Goal: Task Accomplishment & Management: Manage account settings

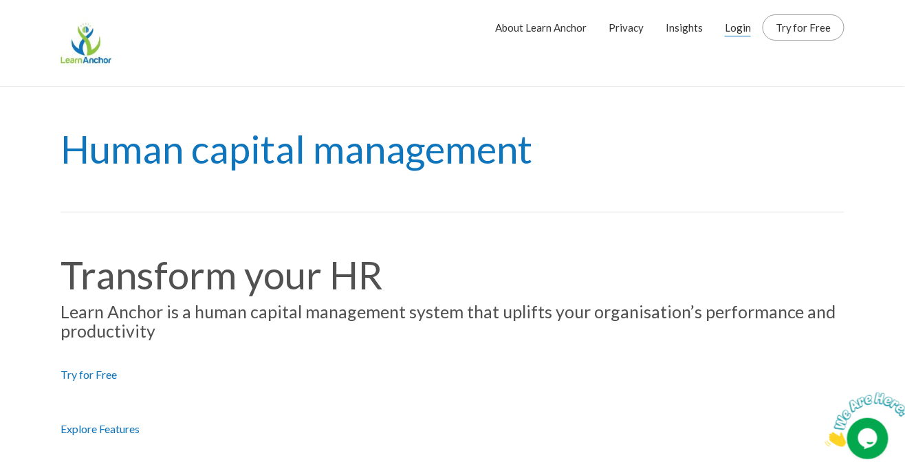
click at [750, 23] on link "Login" at bounding box center [738, 27] width 26 height 34
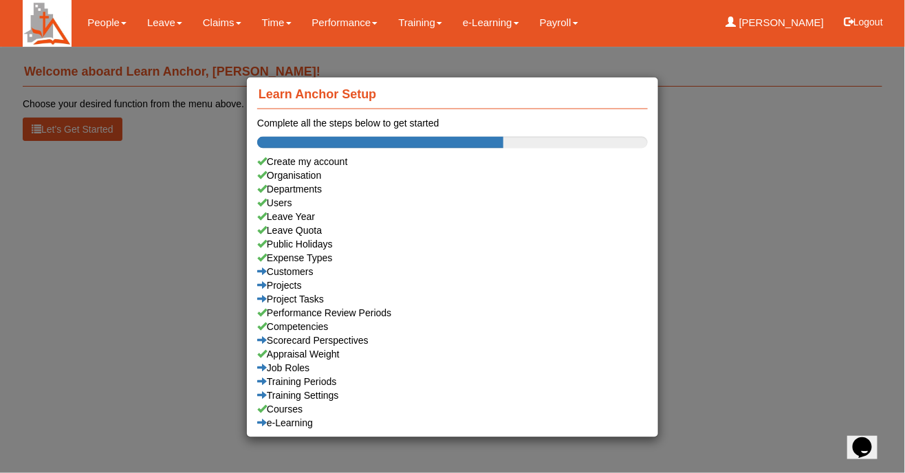
click at [768, 363] on div "Learn Anchor Setup Complete all the steps below to get started Create my accoun…" at bounding box center [452, 236] width 905 height 473
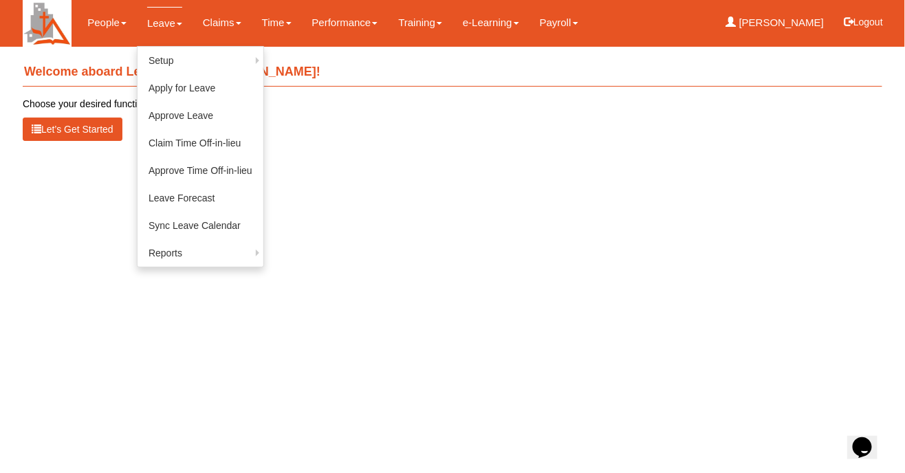
click at [163, 26] on link "Leave" at bounding box center [164, 23] width 35 height 32
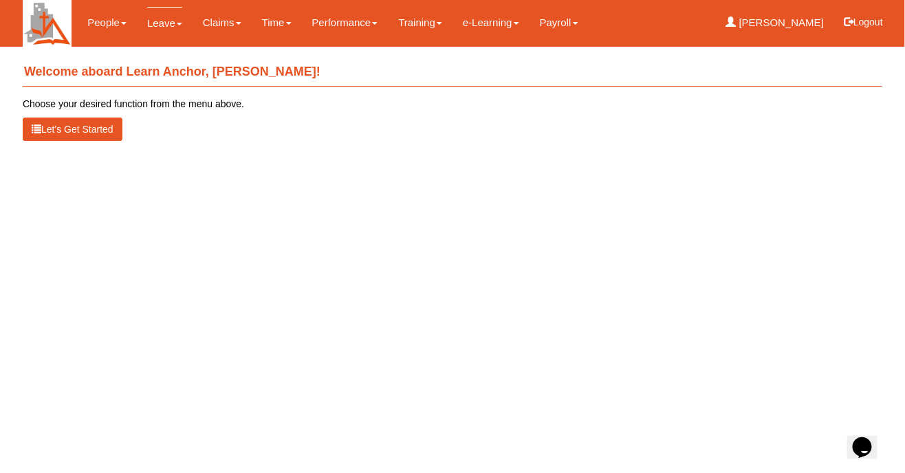
click at [170, 31] on link "Leave" at bounding box center [164, 23] width 35 height 32
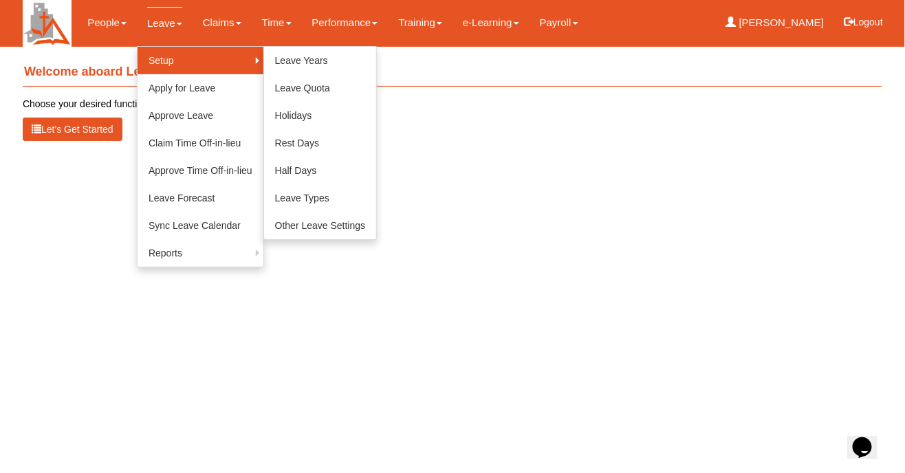
click at [163, 61] on link "Setup" at bounding box center [201, 61] width 126 height 28
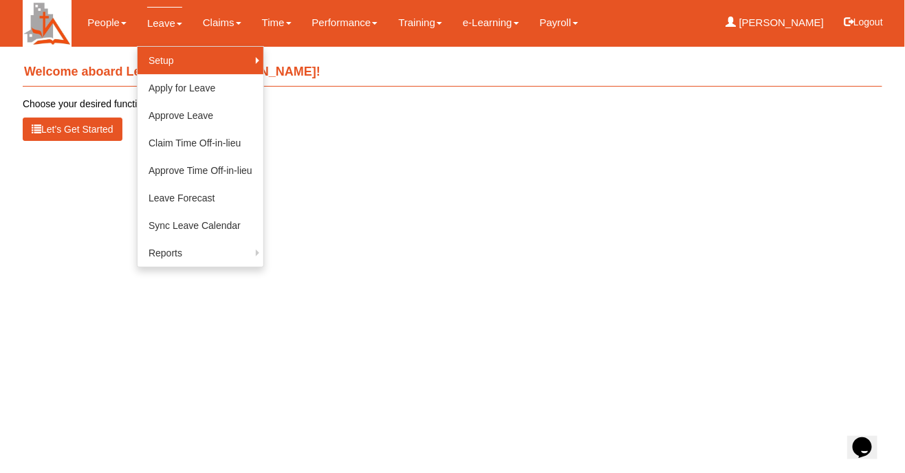
click at [233, 70] on link "Setup" at bounding box center [201, 61] width 126 height 28
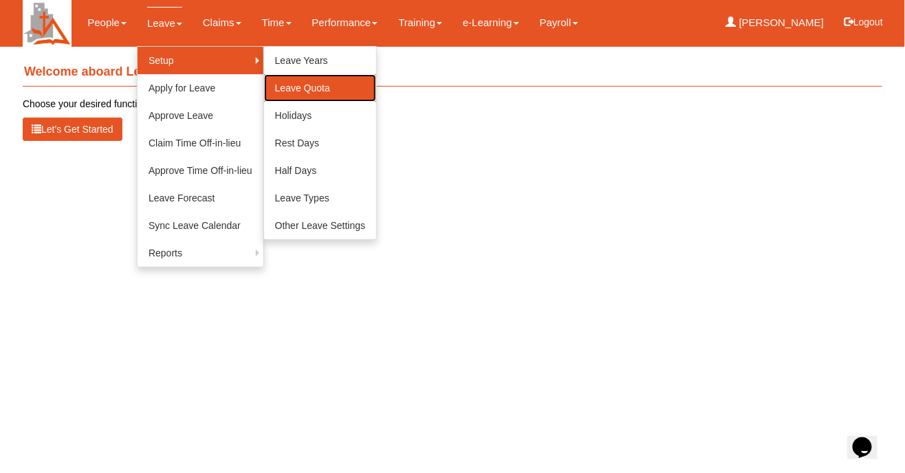
click at [318, 94] on link "Leave Quota" at bounding box center [320, 88] width 113 height 28
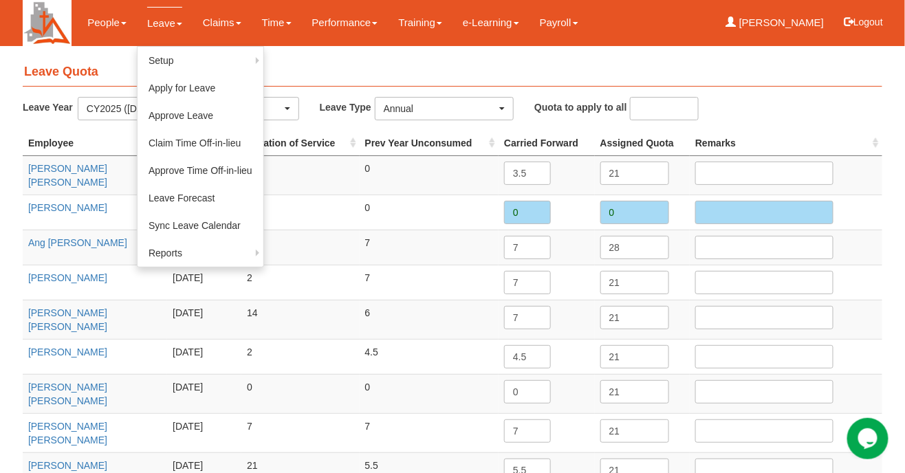
click at [176, 14] on link "Leave" at bounding box center [164, 23] width 35 height 32
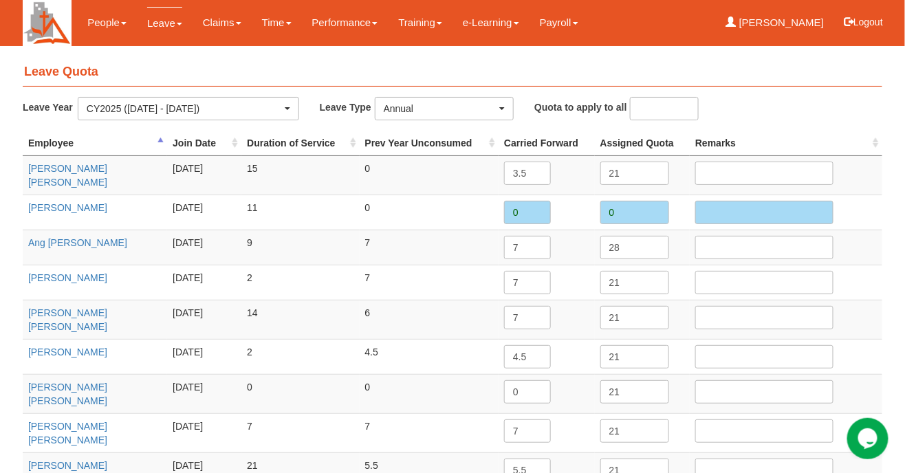
click at [163, 31] on link "Leave" at bounding box center [164, 23] width 35 height 32
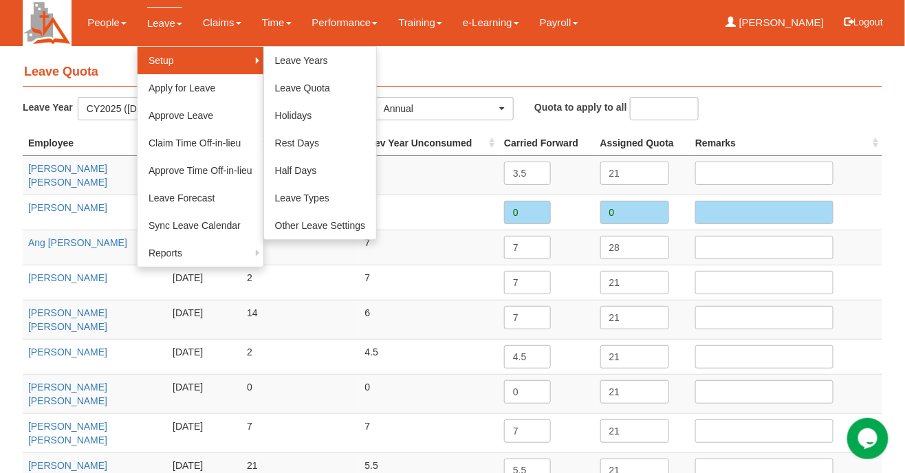
click at [223, 72] on link "Setup" at bounding box center [201, 61] width 126 height 28
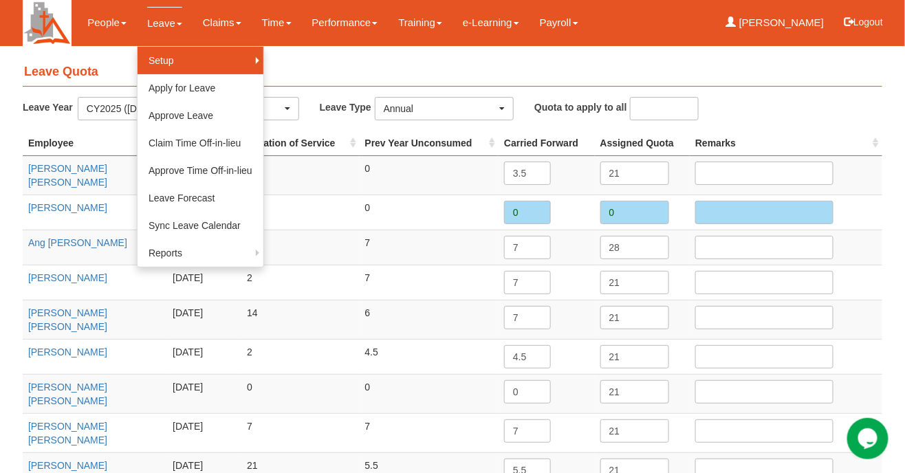
click at [176, 64] on link "Setup" at bounding box center [201, 61] width 126 height 28
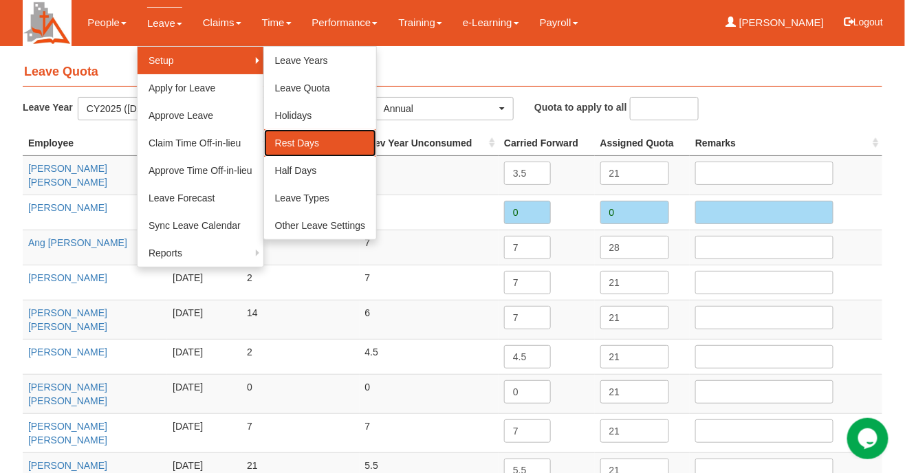
click at [314, 155] on link "Rest Days" at bounding box center [320, 143] width 113 height 28
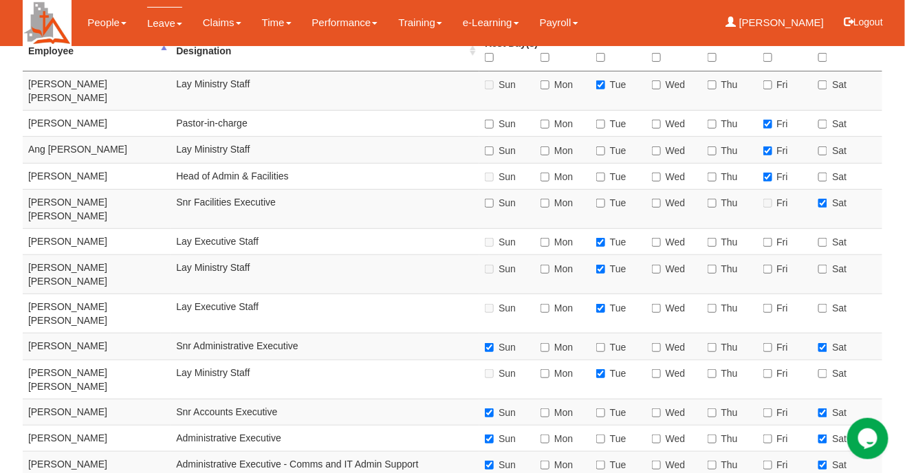
scroll to position [182, 0]
